Goal: Communication & Community: Ask a question

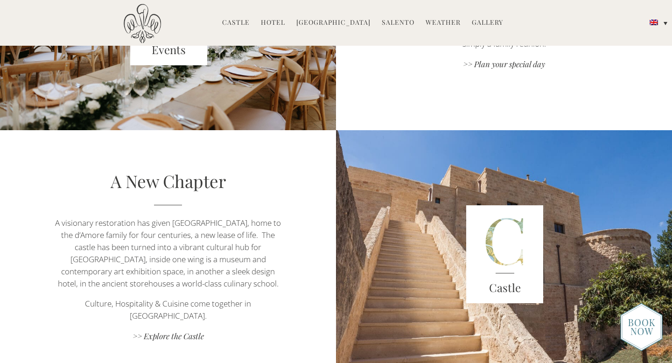
scroll to position [1512, 0]
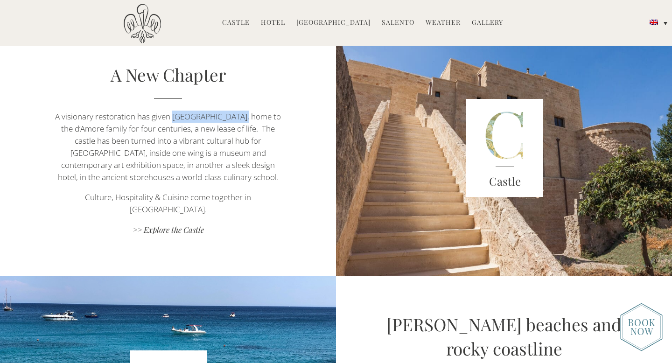
drag, startPoint x: 234, startPoint y: 123, endPoint x: 170, endPoint y: 124, distance: 64.4
click at [170, 124] on p "A visionary restoration has given Castello di Ugento, home to the d’Amore famil…" at bounding box center [167, 147] width 235 height 73
copy p "Castello di [GEOGRAPHIC_DATA]"
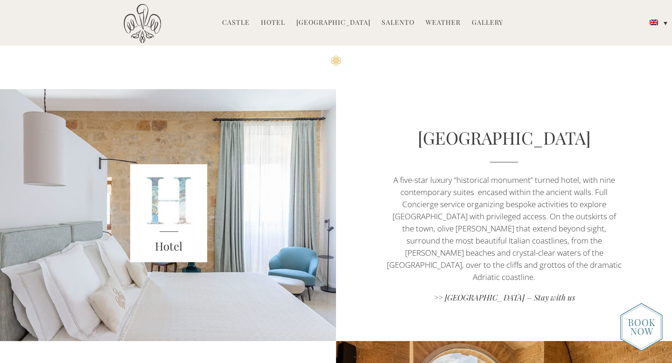
scroll to position [358, 0]
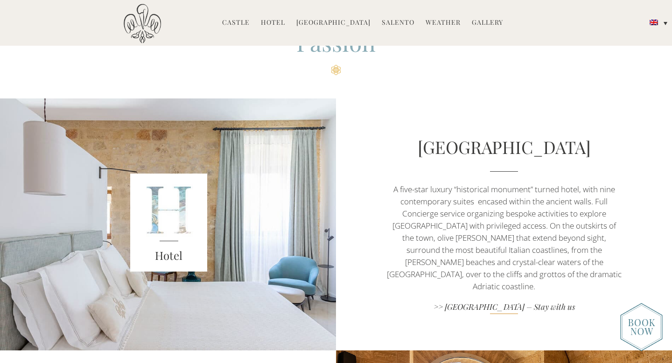
click at [545, 303] on link ">> Castello di Ugento – Stay with us" at bounding box center [504, 308] width 235 height 13
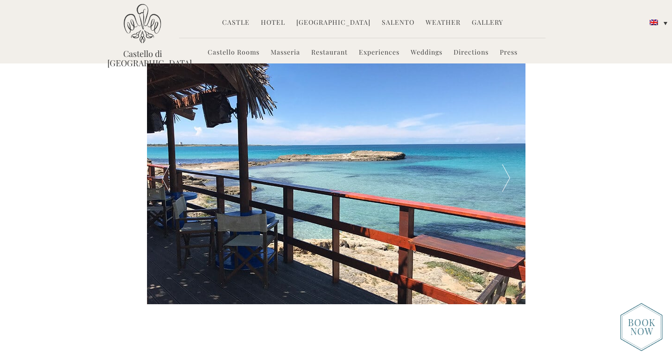
scroll to position [1608, 0]
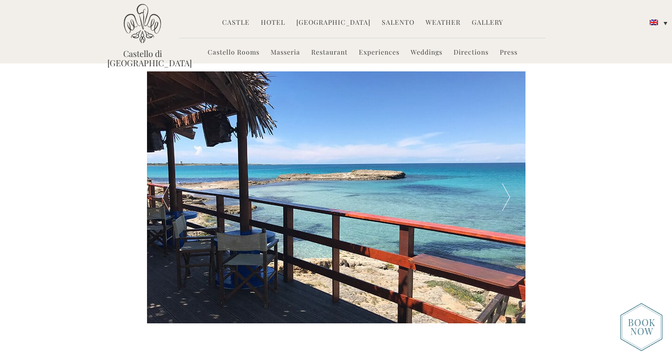
click at [435, 51] on link "Weddings" at bounding box center [427, 53] width 32 height 11
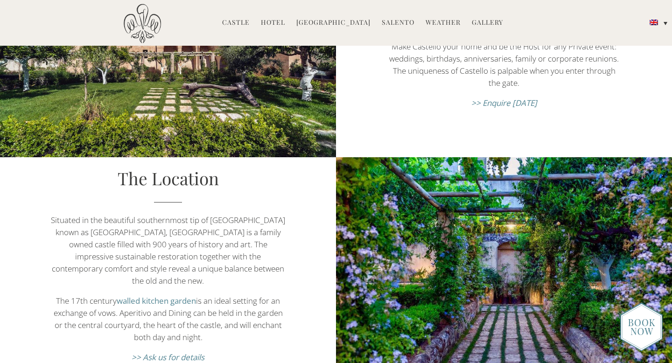
scroll to position [247, 0]
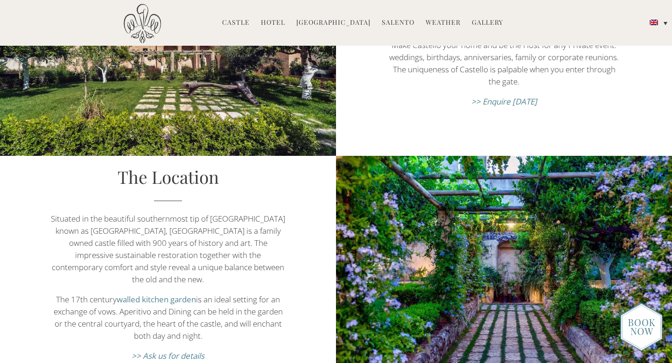
click at [186, 294] on link "walled kitchen garden" at bounding box center [156, 299] width 79 height 11
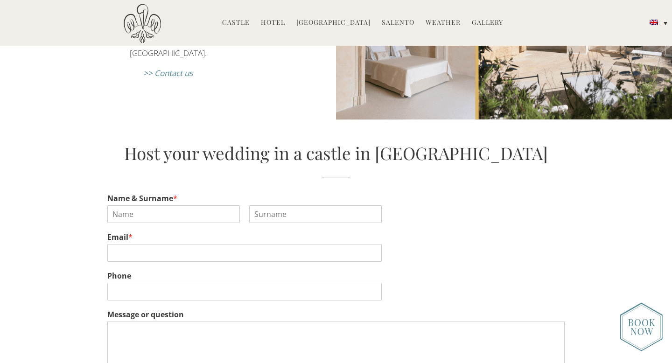
scroll to position [1492, 0]
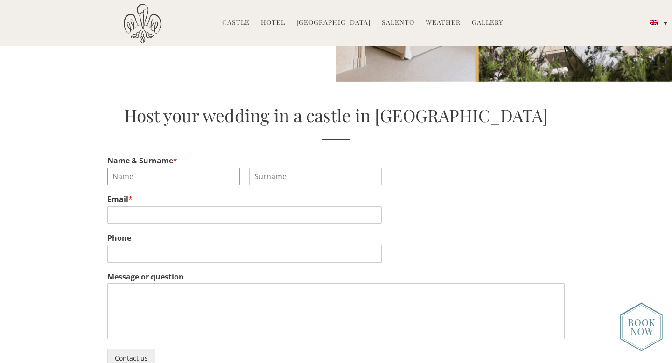
click at [223, 168] on input "Name & Surname *" at bounding box center [173, 177] width 133 height 18
type input "Amina"
type input "Abonde-Adigun"
type input "amina.ab23@gmail.com"
type input "07595536373"
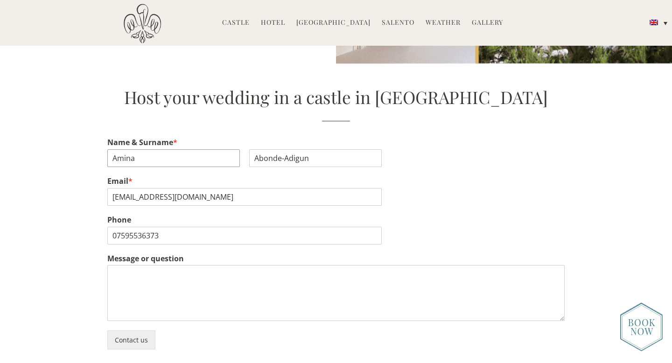
scroll to position [1521, 0]
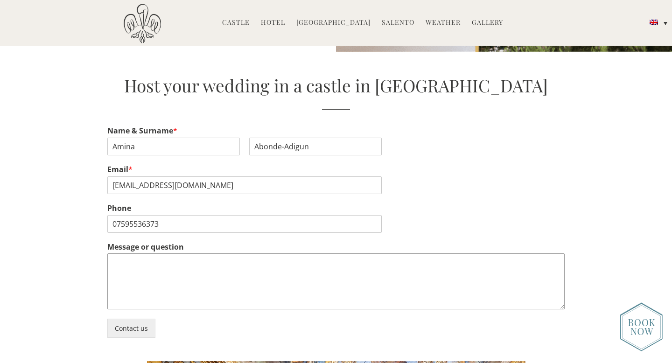
click at [183, 265] on textarea "Message or question" at bounding box center [336, 282] width 458 height 56
paste textarea "Castello di [GEOGRAPHIC_DATA]"
type textarea "Castello di [GEOGRAPHIC_DATA]"
click at [160, 254] on textarea "Castello di [GEOGRAPHIC_DATA]" at bounding box center [336, 282] width 458 height 56
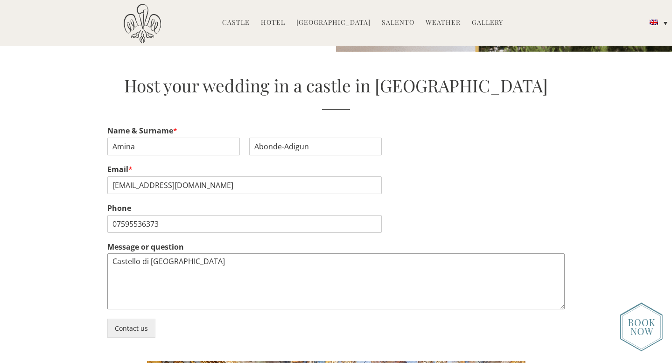
click at [160, 254] on textarea "Castello di [GEOGRAPHIC_DATA]" at bounding box center [336, 282] width 458 height 56
click at [197, 266] on textarea "Message or question" at bounding box center [336, 282] width 458 height 56
paste textarea "Good evening, We've just come across La Residenza whilst looking for places in …"
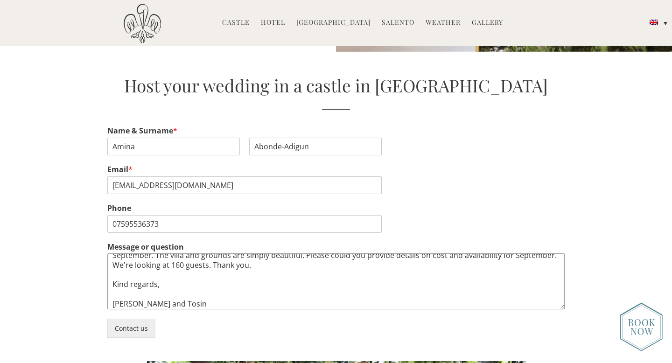
scroll to position [0, 0]
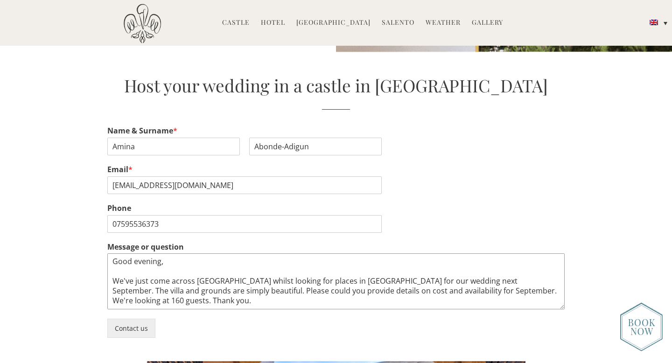
drag, startPoint x: 244, startPoint y: 272, endPoint x: 195, endPoint y: 269, distance: 49.1
click at [195, 269] on textarea "Good evening, We've just come across La Residenza whilst looking for places in …" at bounding box center [336, 282] width 458 height 56
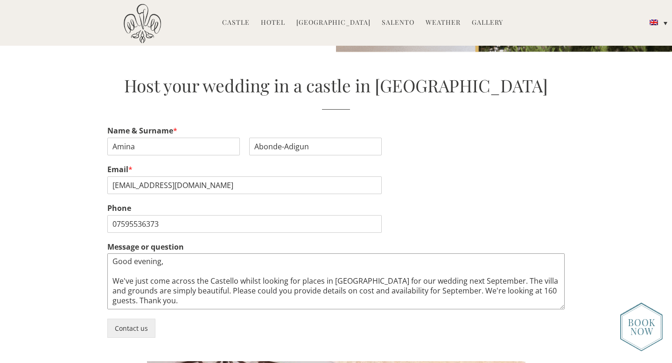
click at [518, 270] on textarea "Good evening, We've just come across the Castello whilst looking for places in …" at bounding box center [336, 282] width 458 height 56
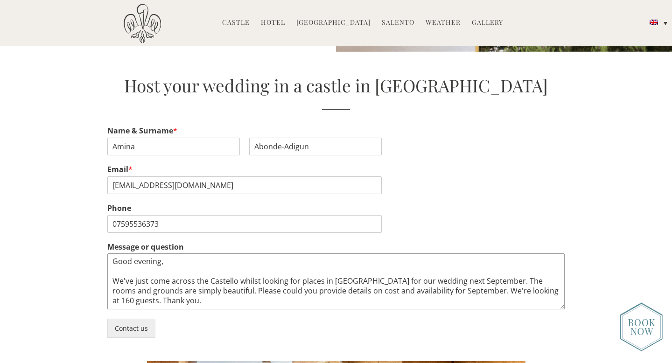
click at [182, 280] on textarea "Good evening, We've just come across the Castello whilst looking for places in …" at bounding box center [336, 282] width 458 height 56
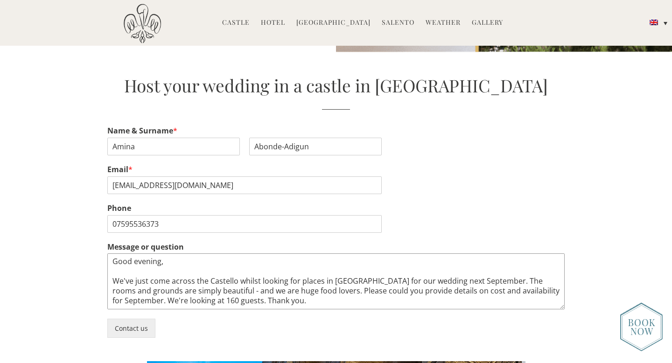
click at [533, 279] on textarea "Good evening, We've just come across the Castello whilst looking for places in …" at bounding box center [336, 282] width 458 height 56
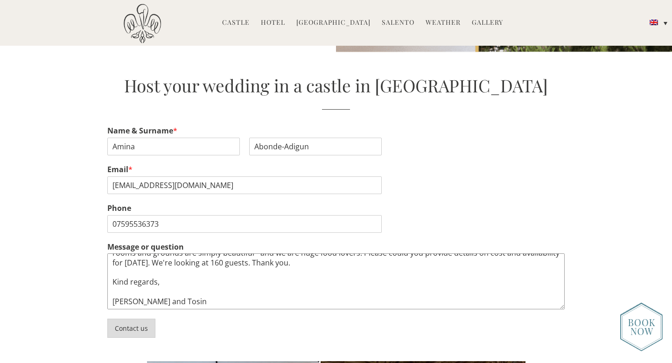
type textarea "Good evening, We've just come across the Castello whilst looking for places in …"
click at [136, 319] on button "Contact us" at bounding box center [131, 328] width 48 height 19
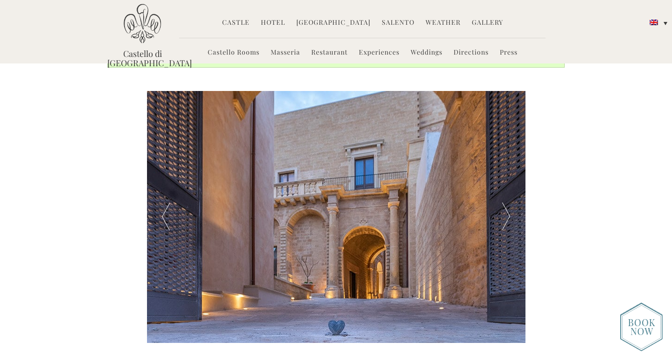
scroll to position [1567, 0]
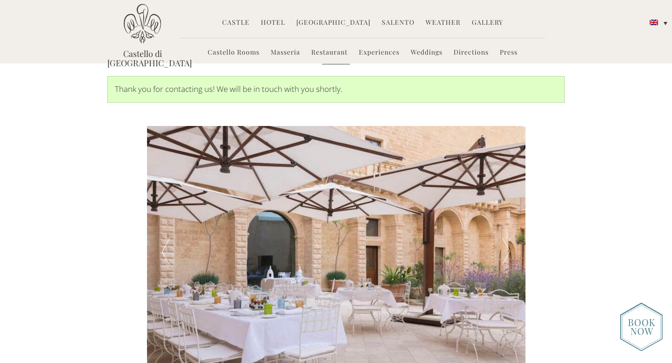
click at [502, 242] on div at bounding box center [506, 252] width 38 height 252
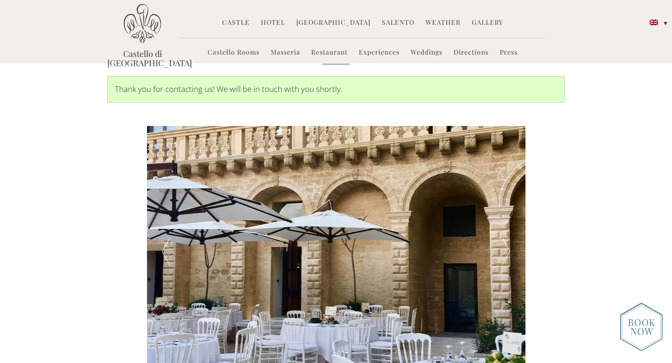
click at [502, 242] on div at bounding box center [506, 252] width 38 height 252
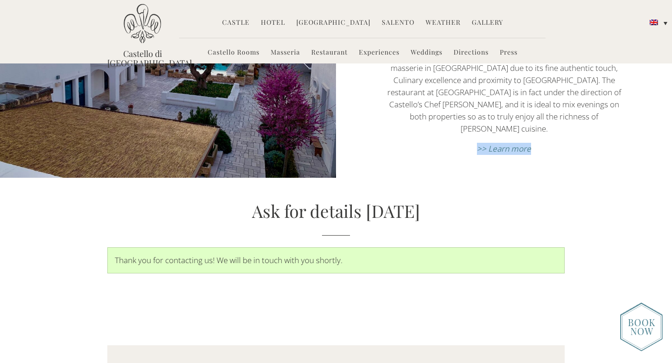
scroll to position [3259, 0]
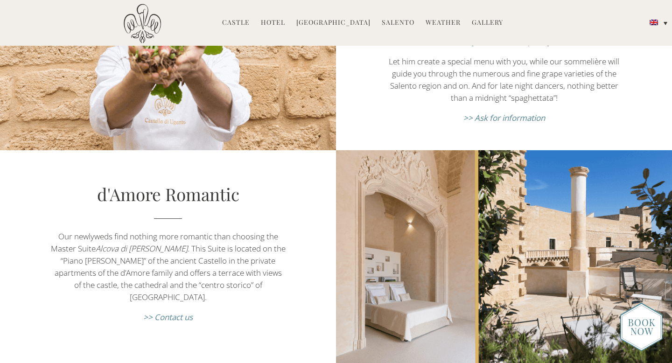
scroll to position [1320, 0]
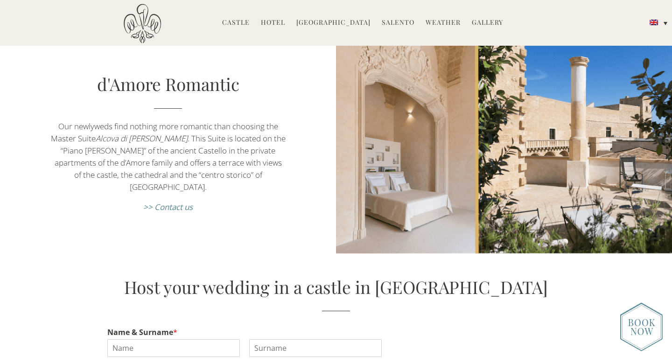
click at [245, 22] on link "Castle" at bounding box center [236, 23] width 28 height 11
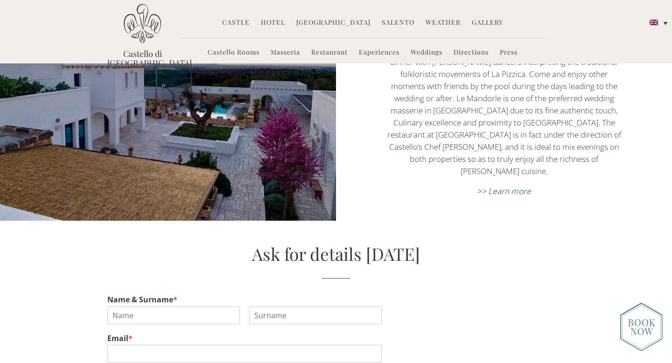
scroll to position [3298, 0]
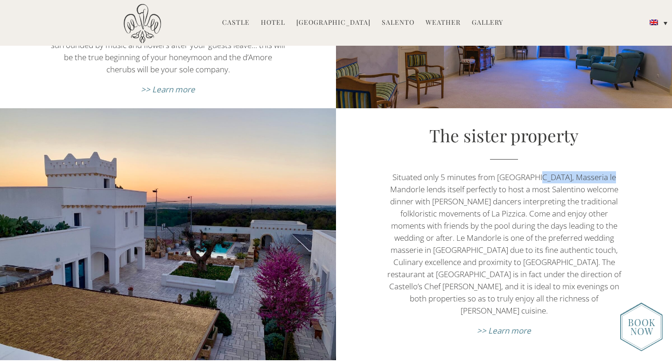
drag, startPoint x: 600, startPoint y: 171, endPoint x: 526, endPoint y: 175, distance: 74.8
click at [526, 175] on p "Situated only 5 minutes from Castello, Masseria le Mandorle lends itself perfec…" at bounding box center [504, 244] width 235 height 146
copy p "Masseria le Mandorle"
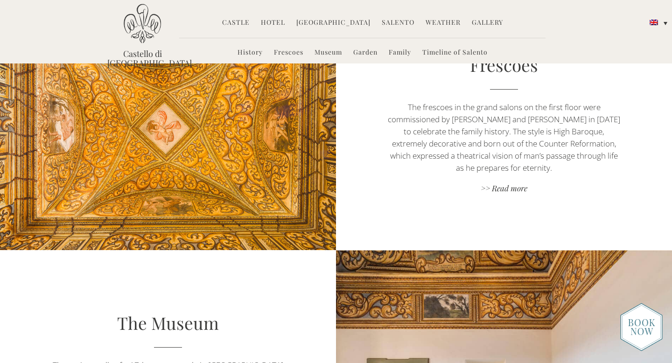
scroll to position [919, 0]
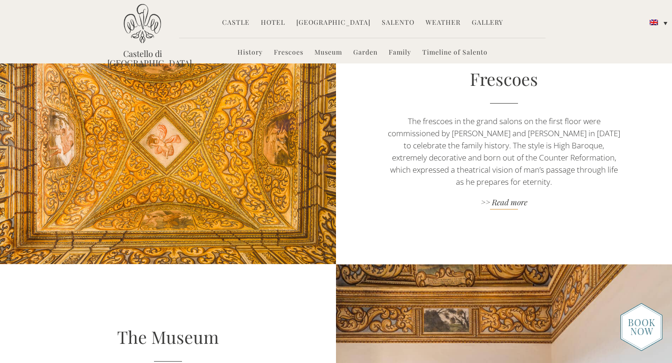
click at [504, 205] on link ">> Read more" at bounding box center [504, 203] width 235 height 13
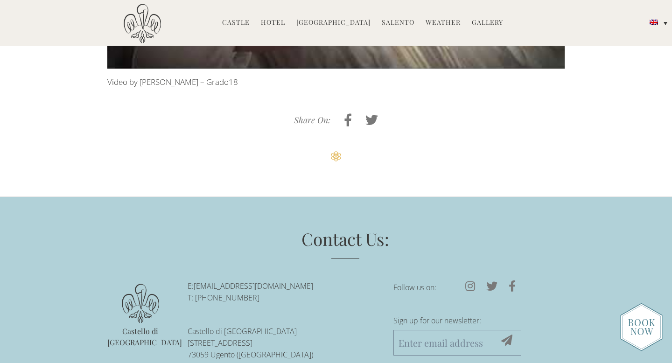
scroll to position [1630, 0]
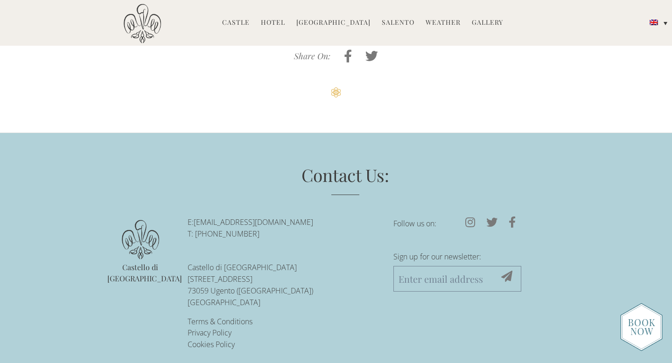
click at [279, 28] on li "Hotel Castello Rooms Masseria Restaurant Experiences Weddings Directions Press" at bounding box center [273, 23] width 34 height 20
click at [282, 19] on link "Hotel" at bounding box center [273, 23] width 24 height 11
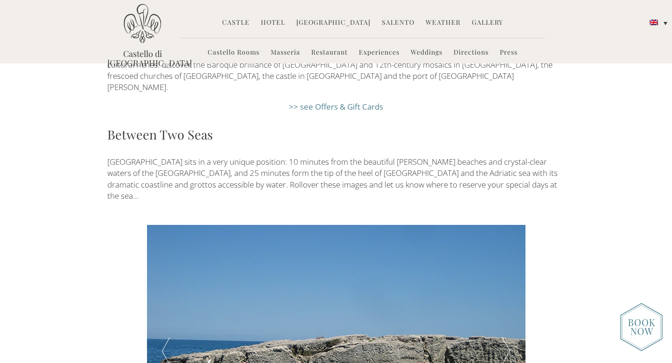
scroll to position [1416, 0]
